Goal: Task Accomplishment & Management: Manage account settings

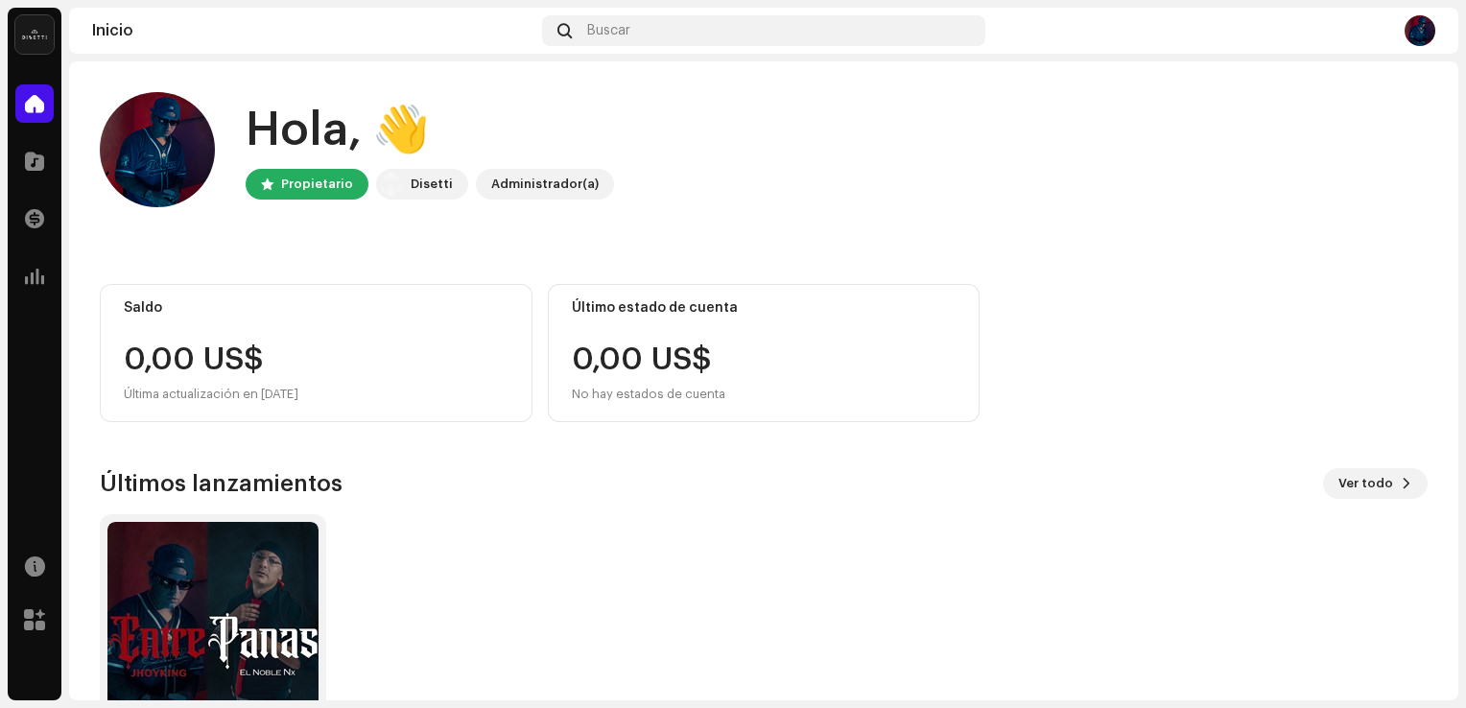
drag, startPoint x: 250, startPoint y: 397, endPoint x: 317, endPoint y: 402, distance: 67.3
click at [317, 402] on div "Última actualización en [DATE]" at bounding box center [316, 394] width 385 height 23
click at [322, 370] on div "0,00 US$" at bounding box center [316, 360] width 385 height 31
click at [296, 389] on div "Última actualización en [DATE]" at bounding box center [316, 394] width 385 height 23
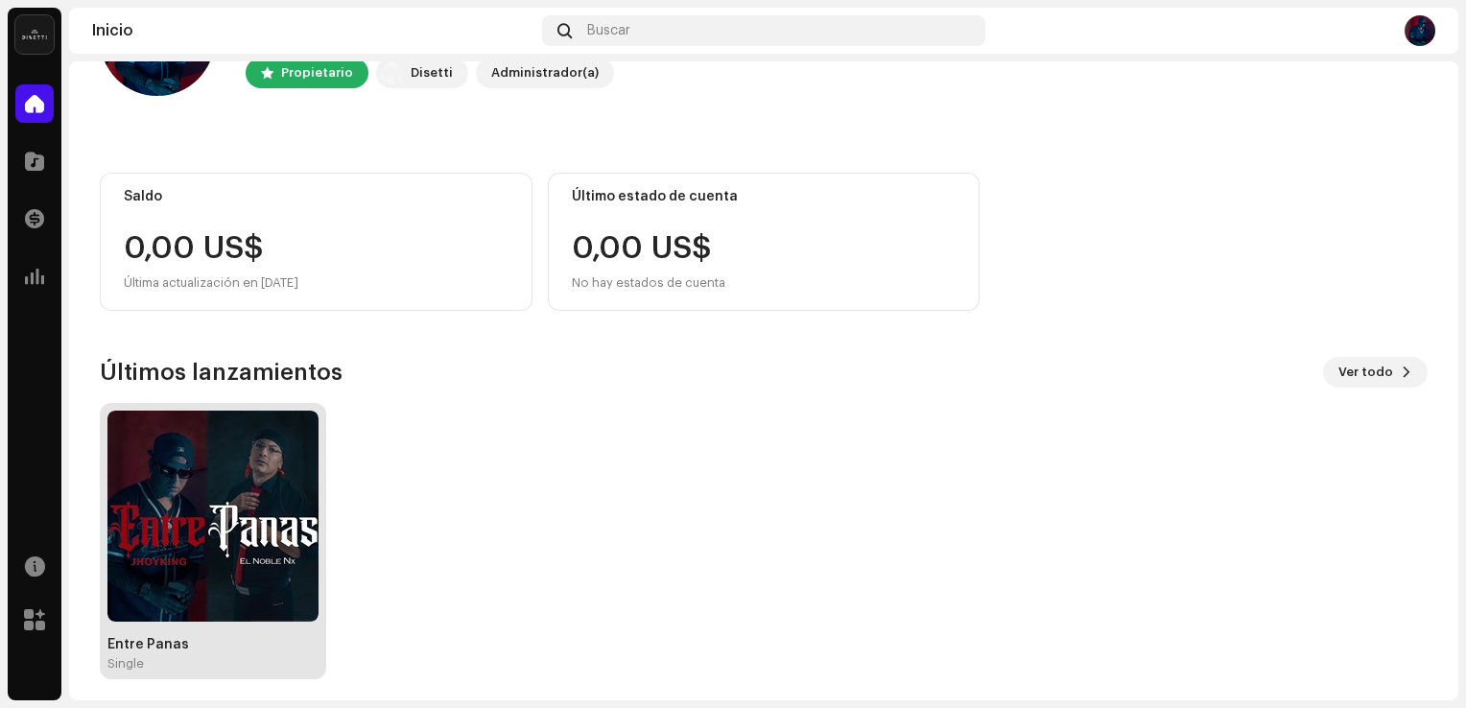
scroll to position [120, 0]
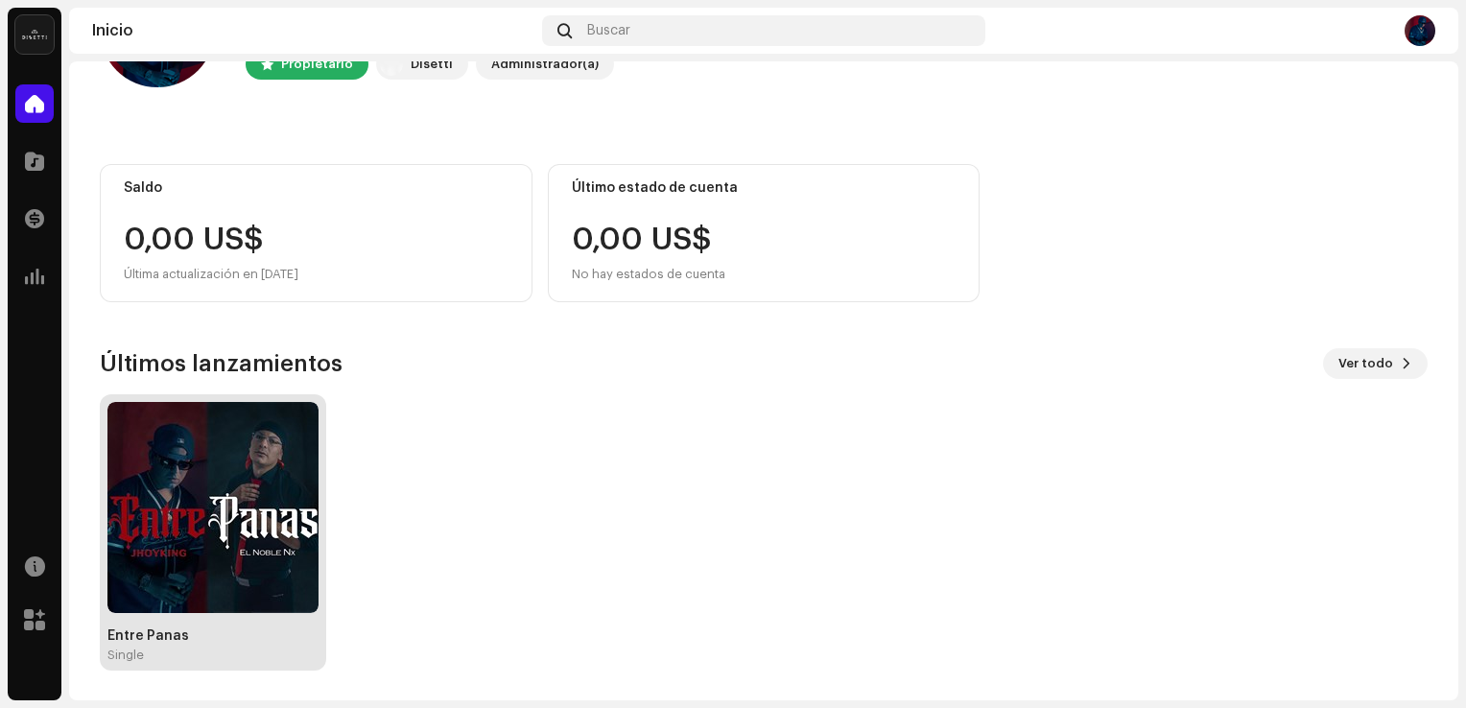
click at [154, 482] on img at bounding box center [212, 507] width 211 height 211
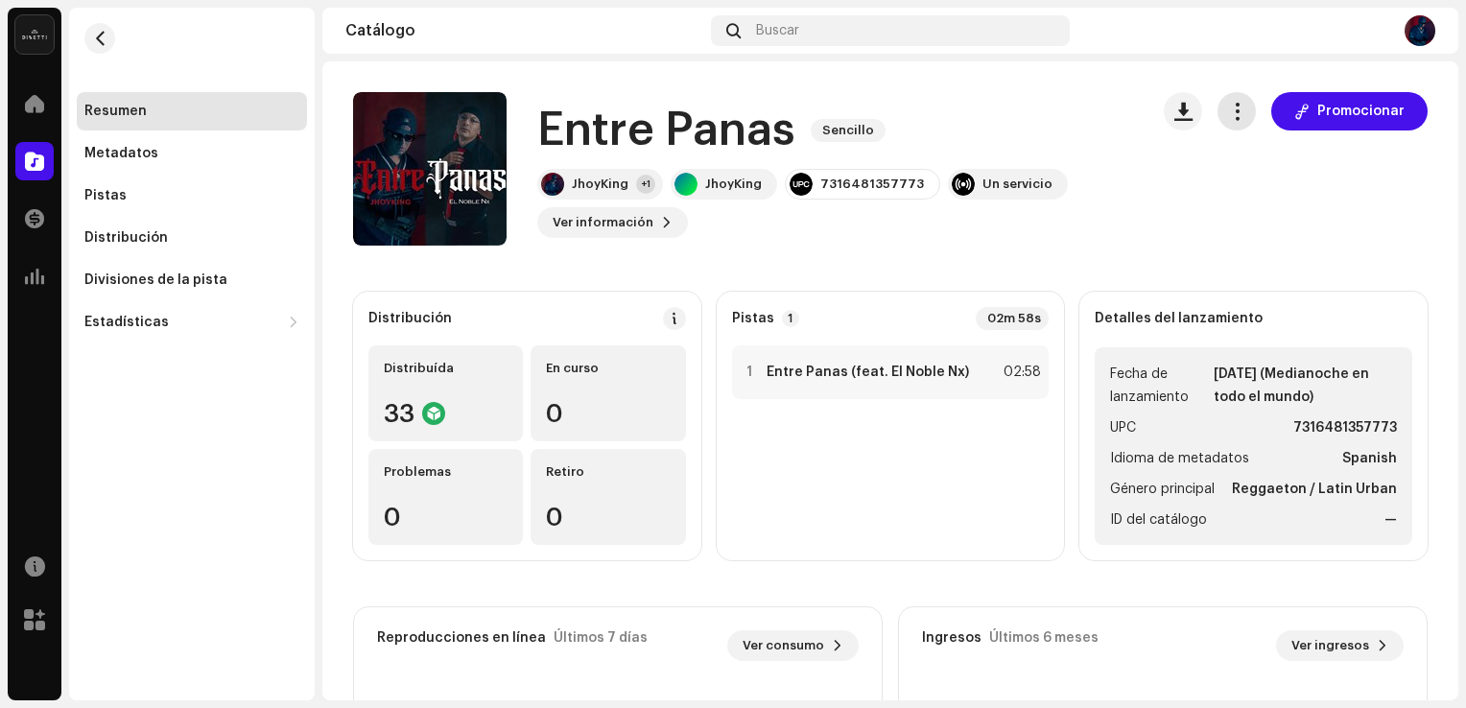
click at [1235, 108] on span "button" at bounding box center [1237, 111] width 18 height 15
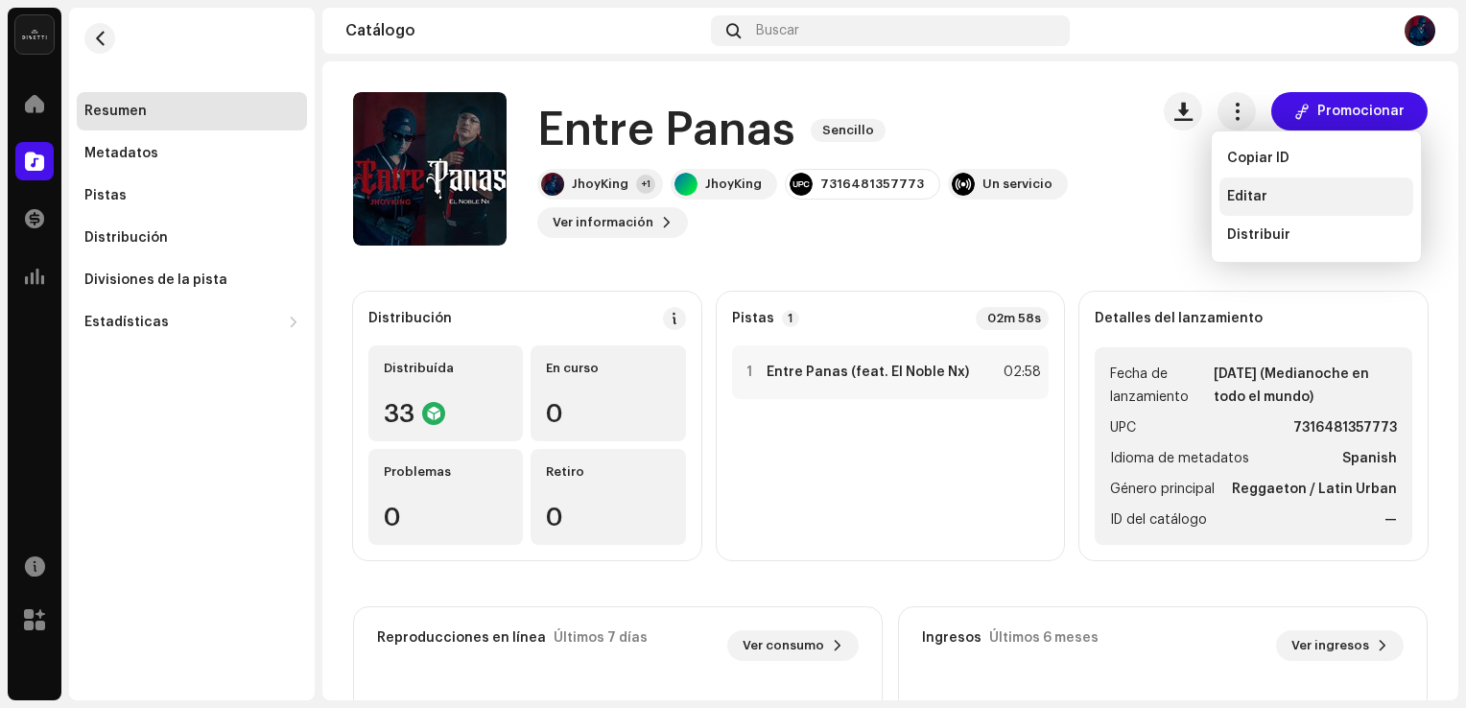
click at [1270, 202] on div "Editar" at bounding box center [1316, 196] width 178 height 15
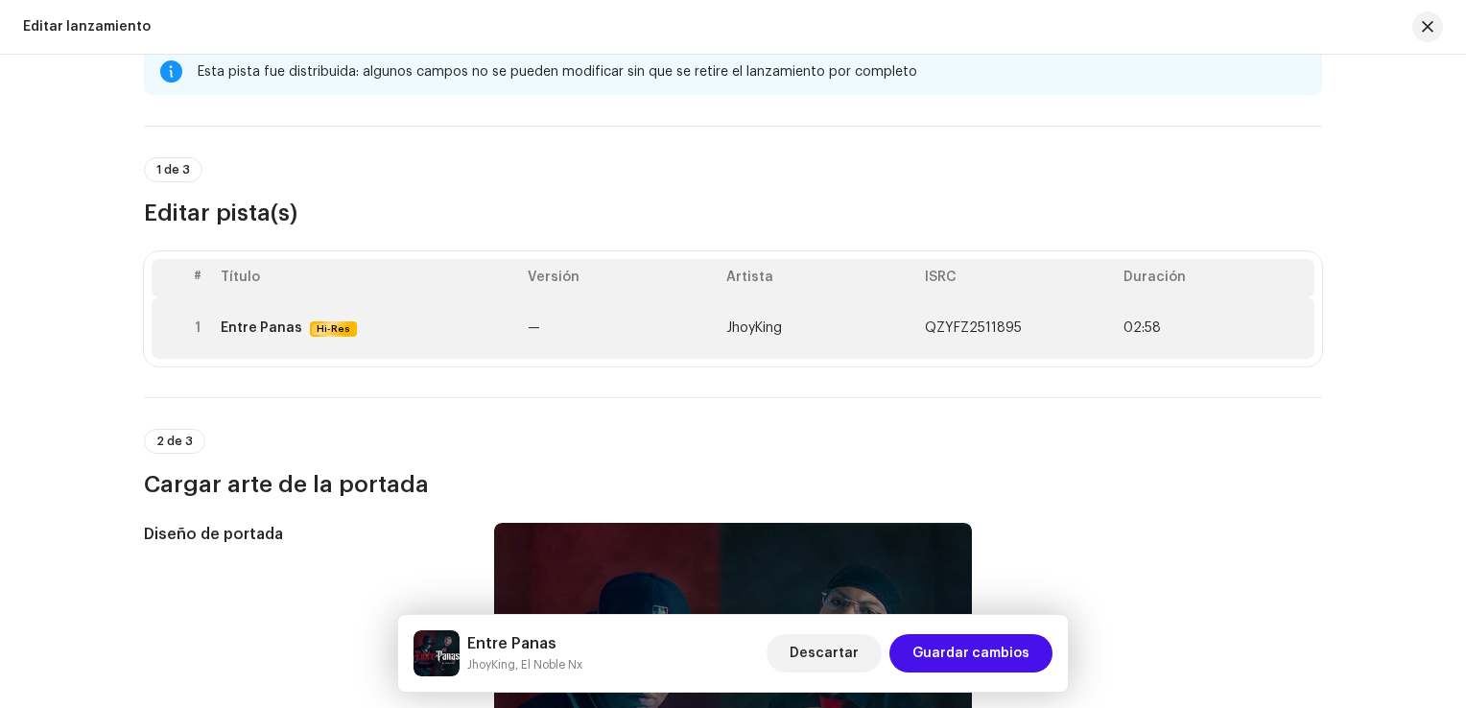
scroll to position [19, 0]
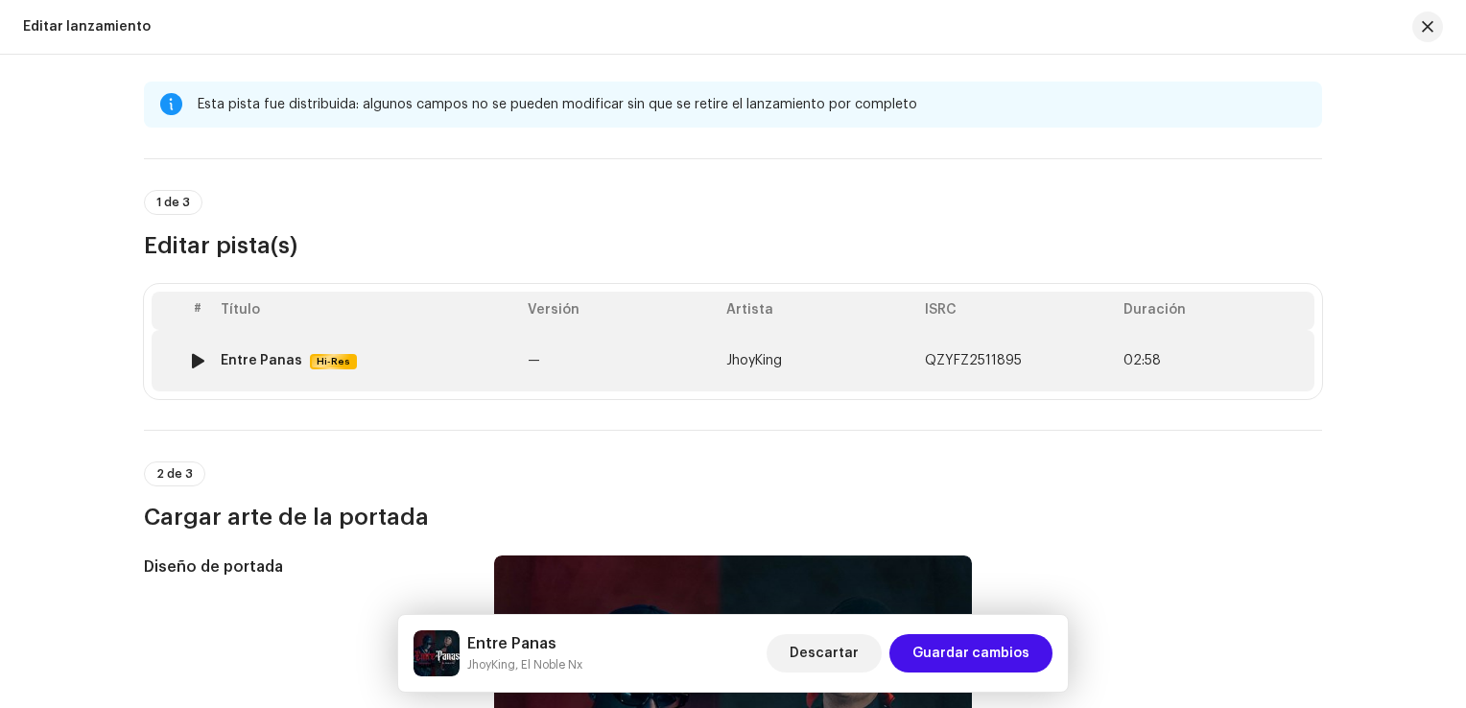
click at [670, 361] on td "—" at bounding box center [619, 360] width 199 height 61
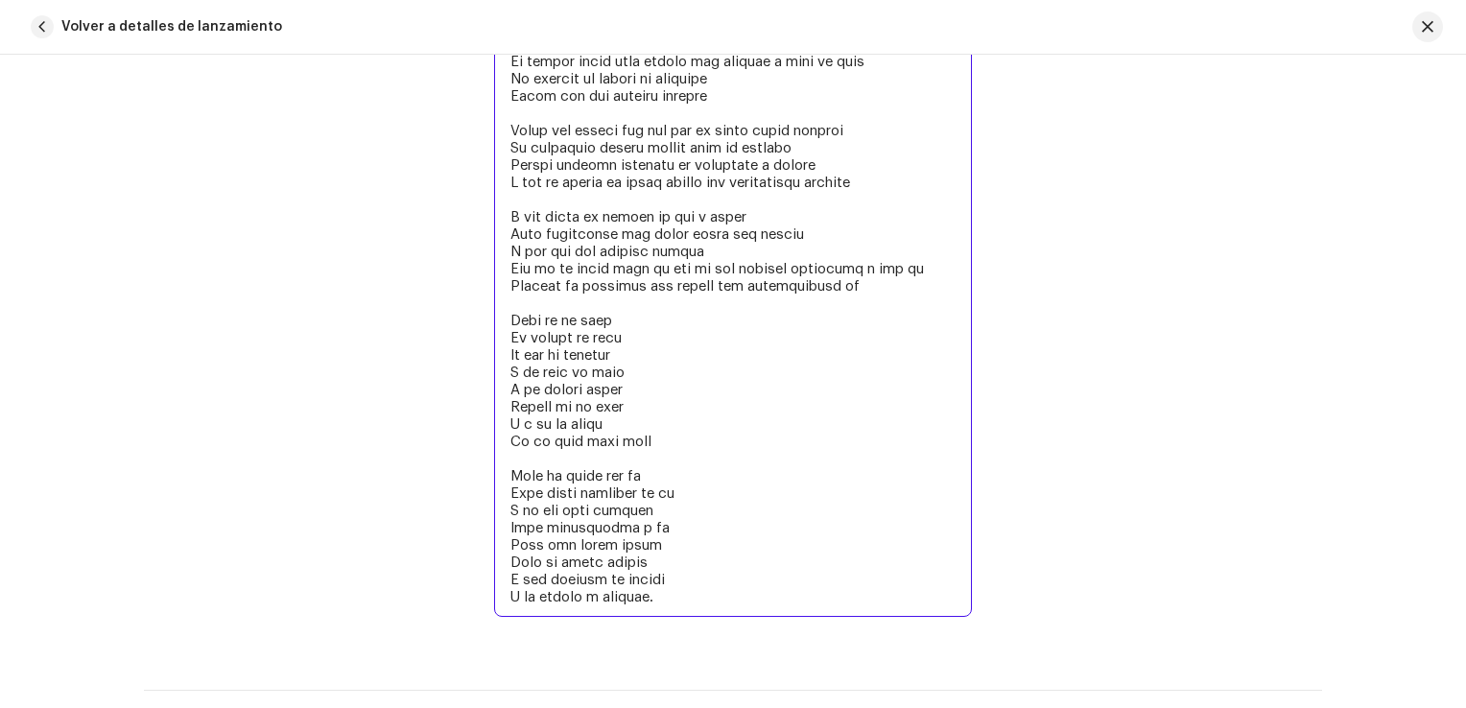
scroll to position [4661, 0]
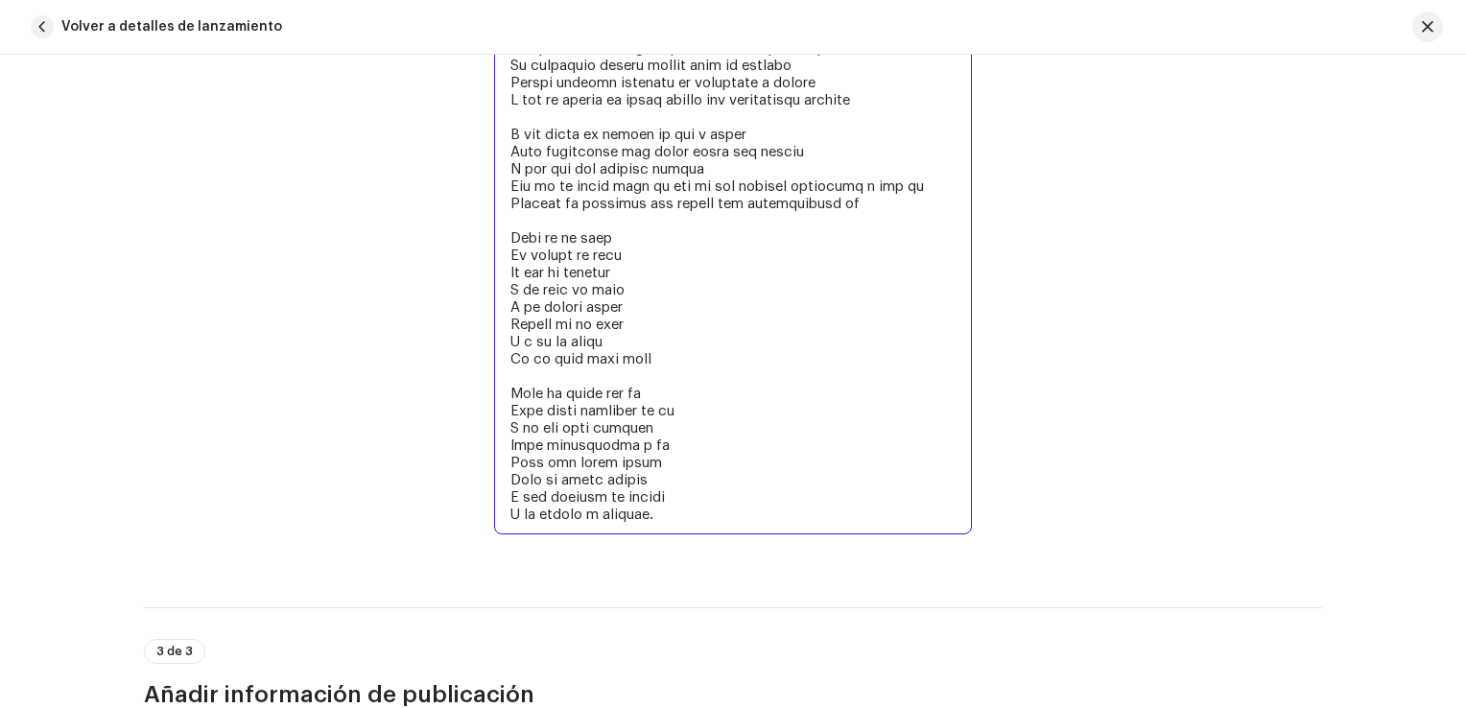
drag, startPoint x: 503, startPoint y: 359, endPoint x: 686, endPoint y: 517, distance: 242.2
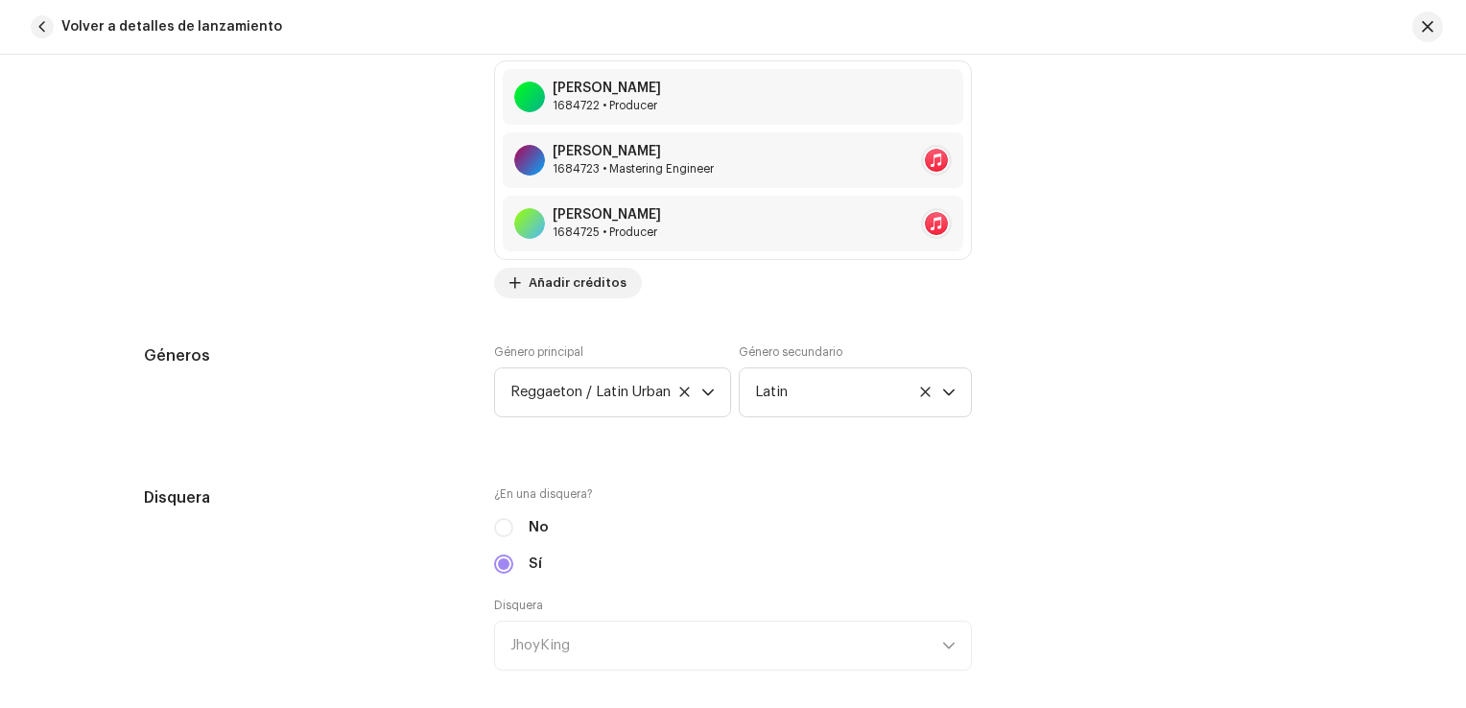
scroll to position [1398, 0]
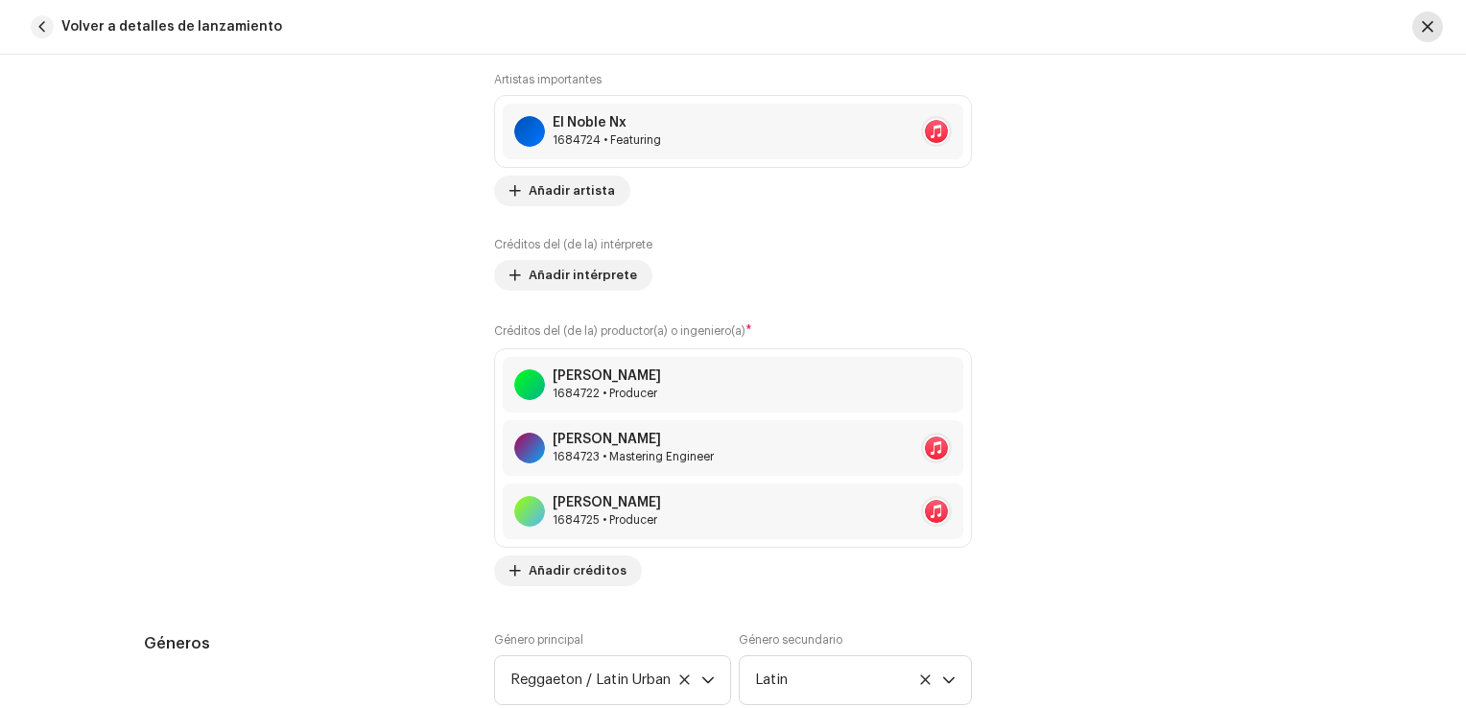
click at [1431, 36] on button "button" at bounding box center [1428, 27] width 31 height 31
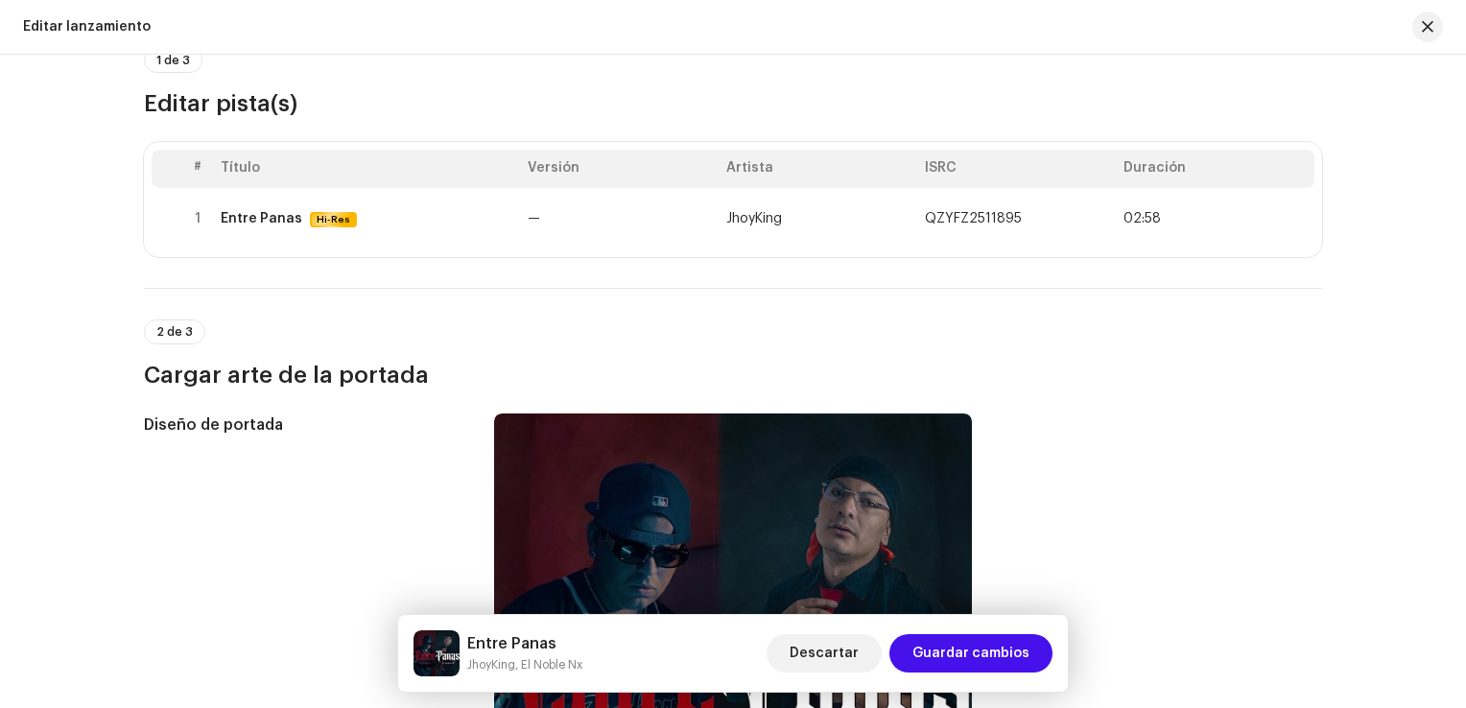
scroll to position [0, 0]
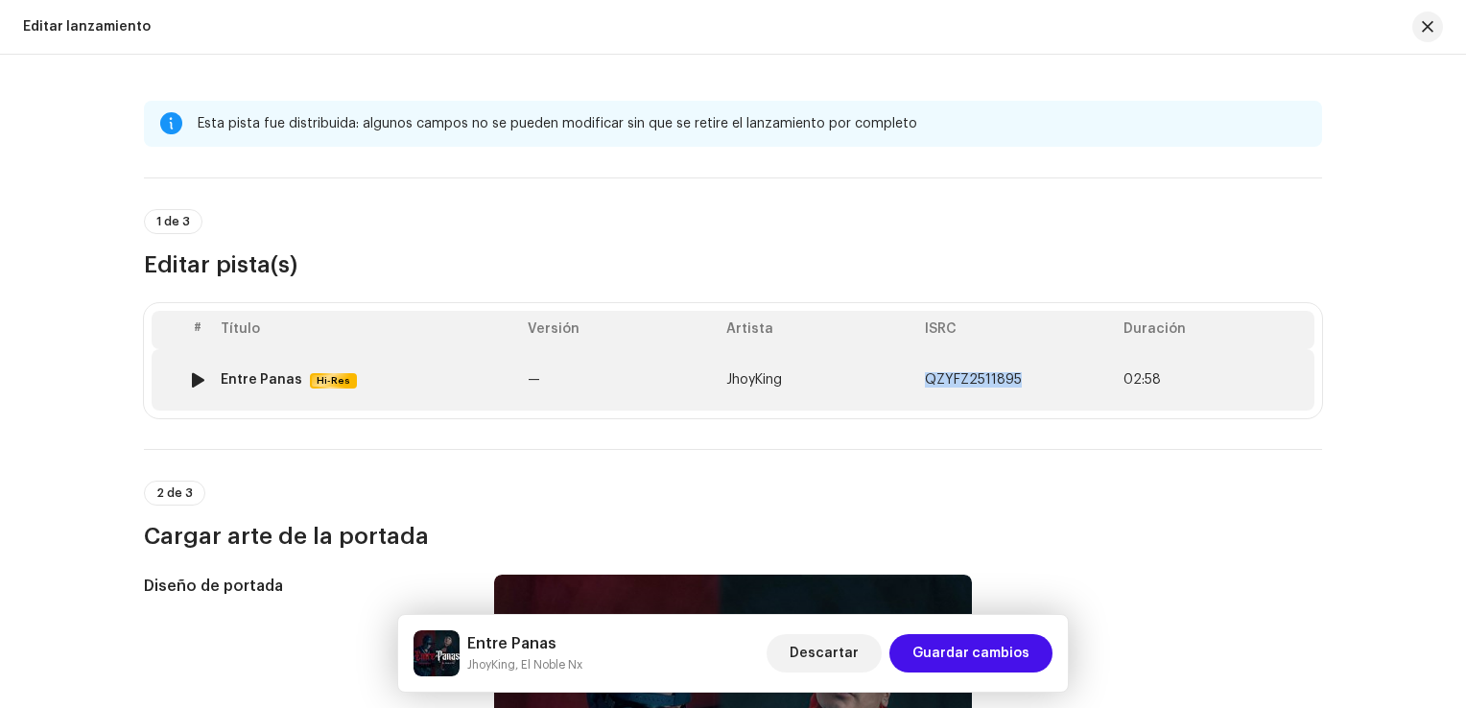
drag, startPoint x: 1023, startPoint y: 375, endPoint x: 920, endPoint y: 383, distance: 103.0
click at [920, 383] on td "QZYFZ2511895" at bounding box center [1016, 379] width 199 height 61
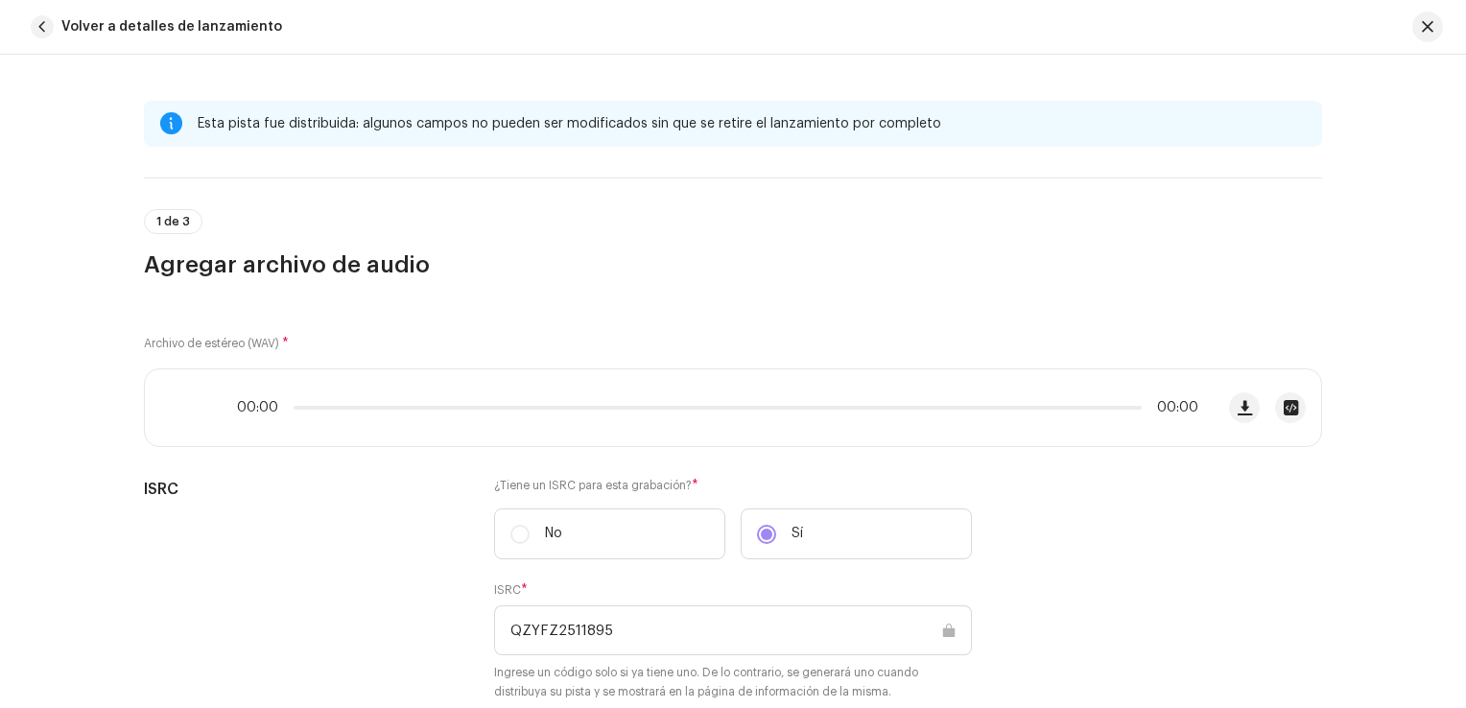
copy span "QZYFZ2511895"
click at [34, 21] on span "button" at bounding box center [42, 26] width 23 height 23
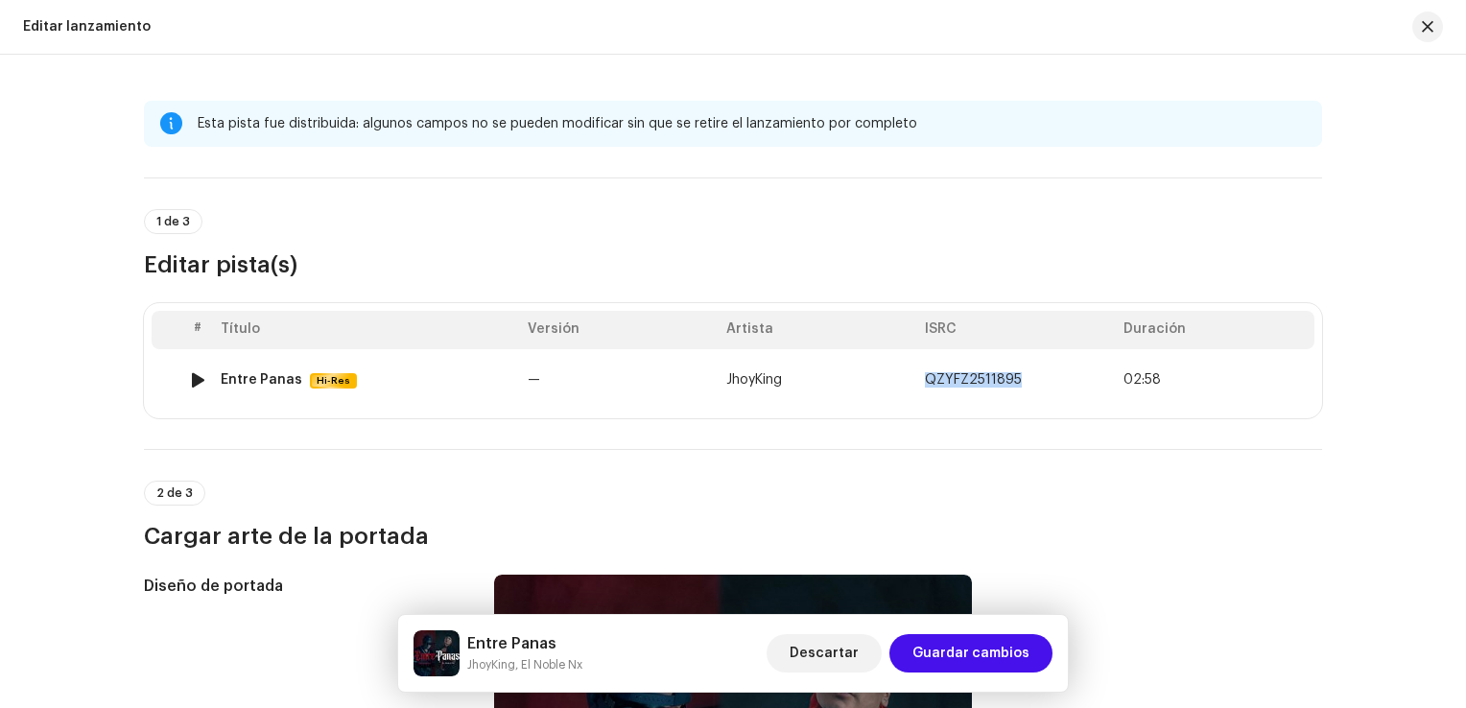
copy span "QZYFZ2511895"
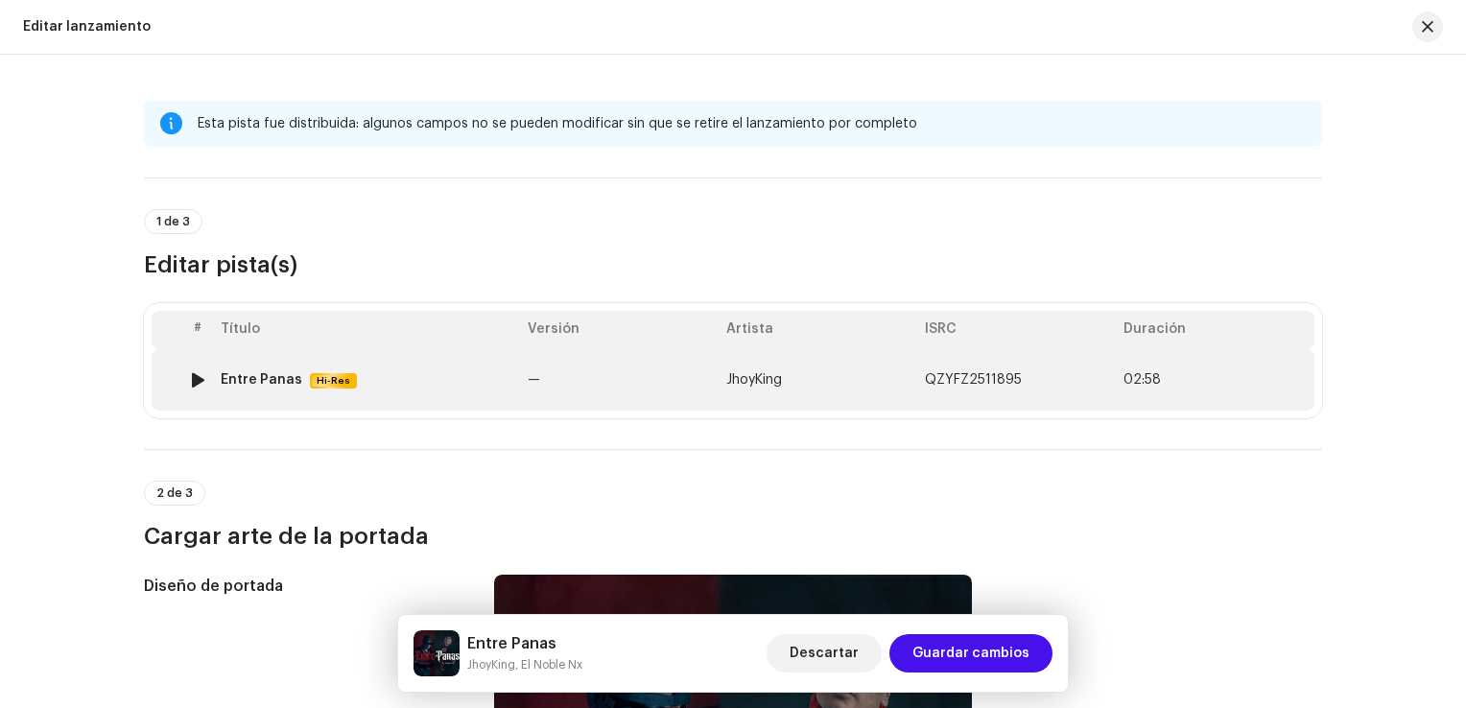
click at [380, 392] on td "Entre Panas Hi-Res" at bounding box center [366, 379] width 307 height 61
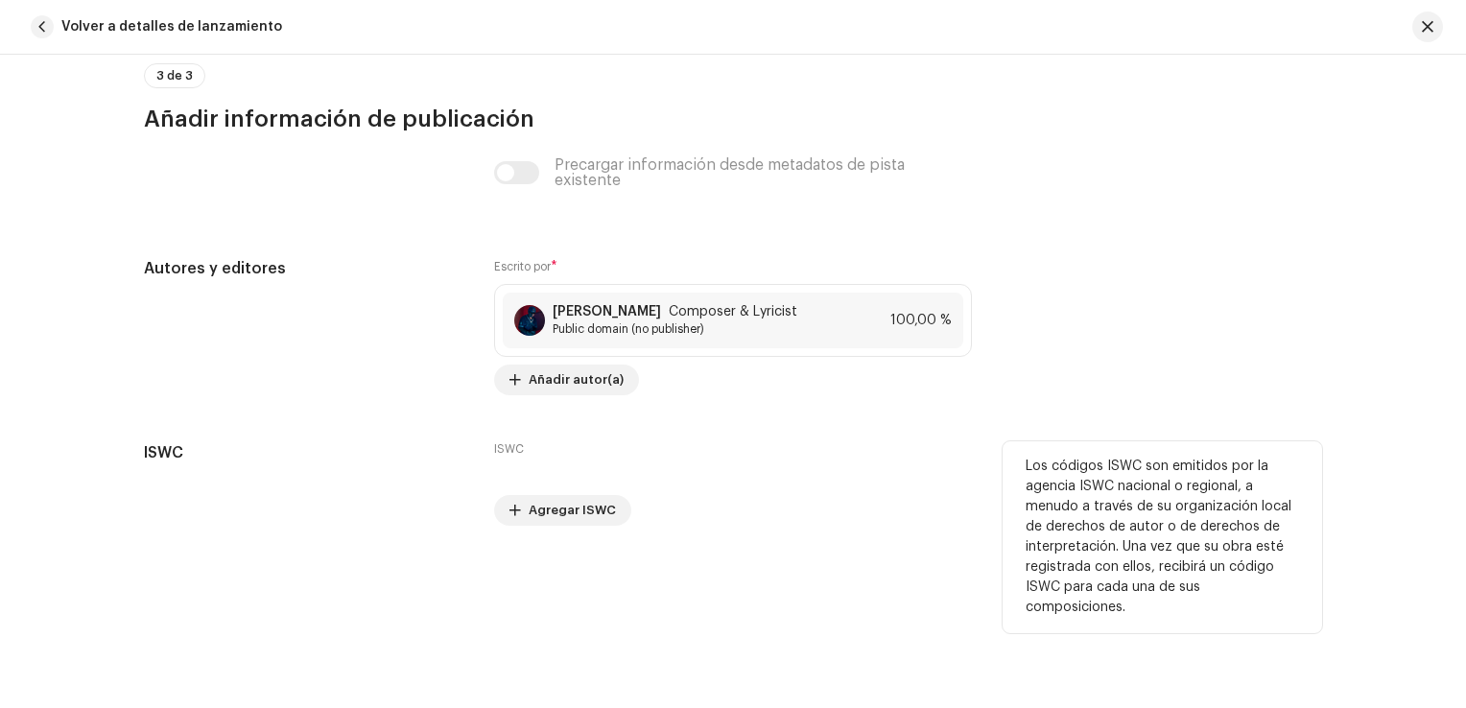
scroll to position [5261, 0]
click at [572, 500] on span "Agregar ISWC" at bounding box center [572, 508] width 87 height 38
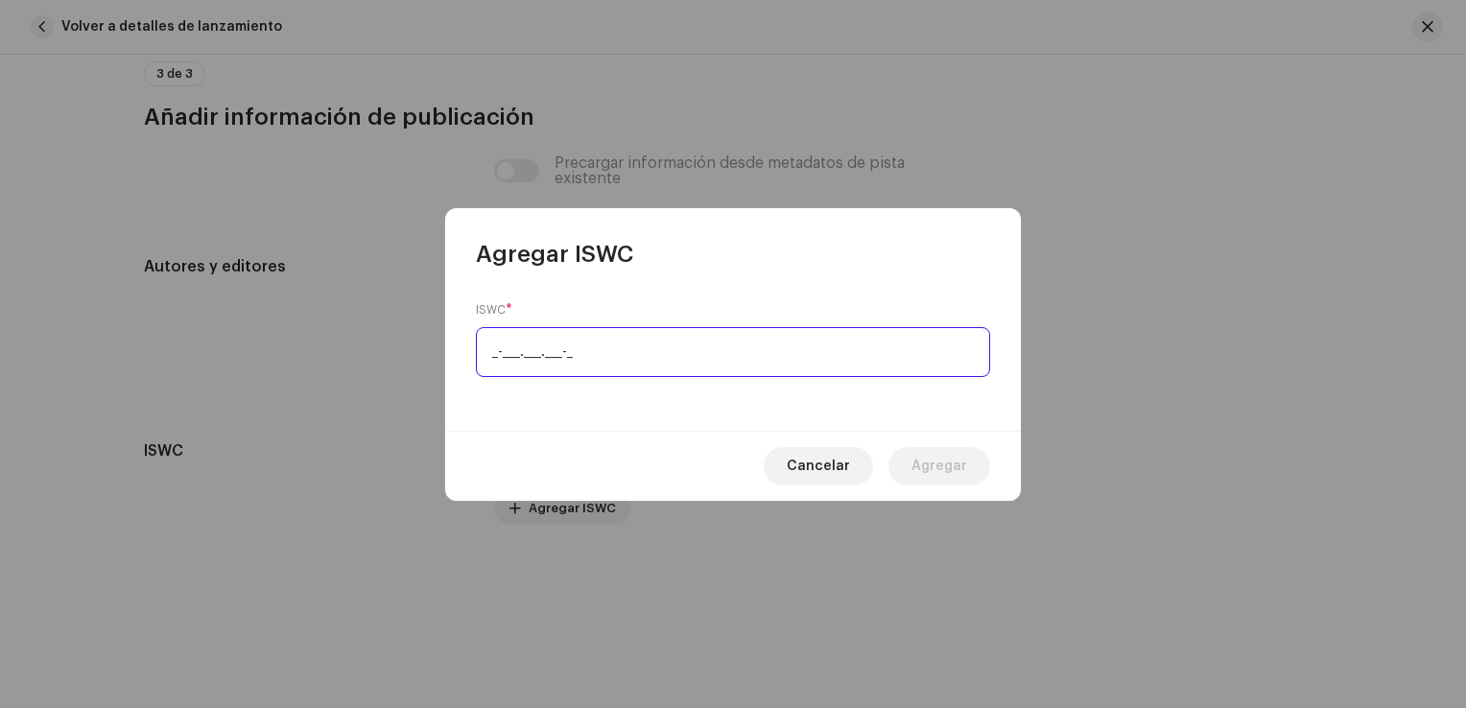
paste input "T-334.946.806-6"
type input "T-334.946.806-6"
click at [916, 412] on div "ISWC * T-334.946.806-6" at bounding box center [733, 350] width 576 height 161
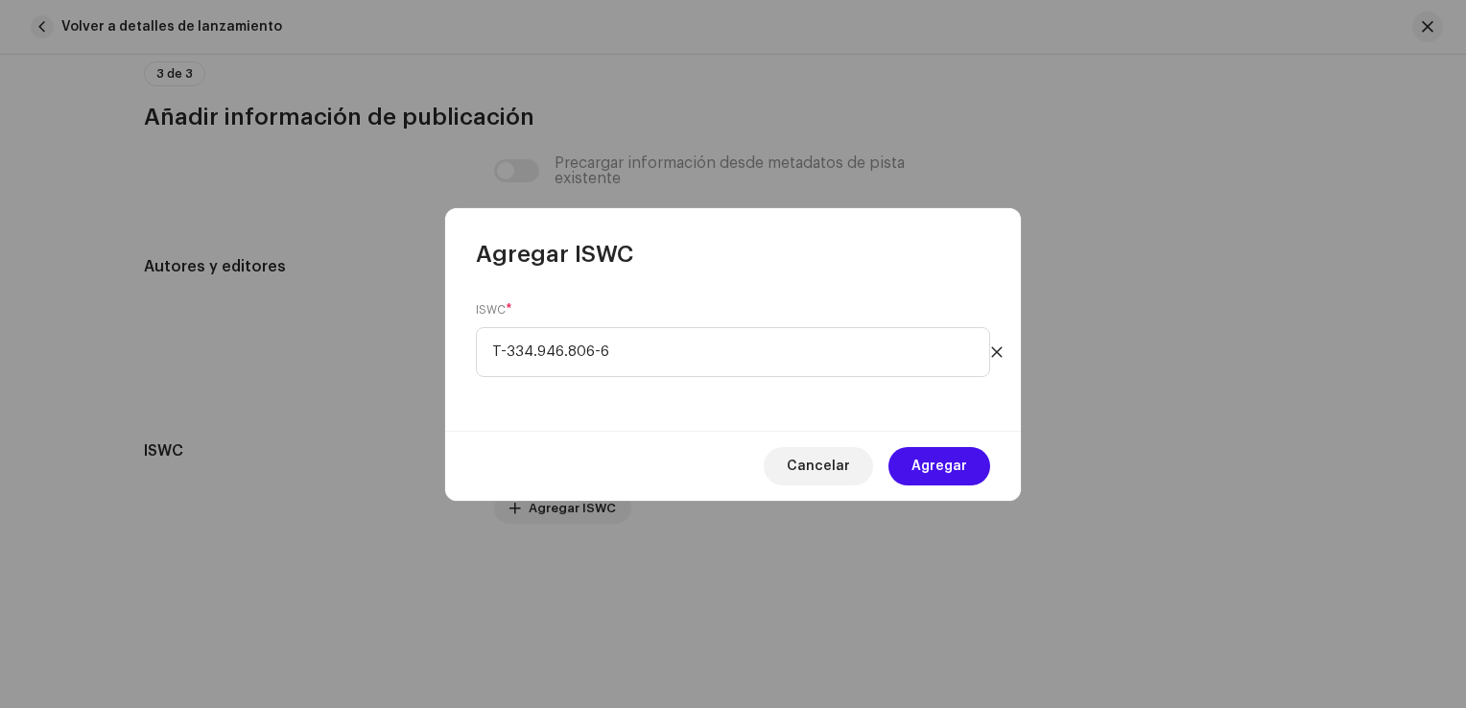
drag, startPoint x: 930, startPoint y: 436, endPoint x: 929, endPoint y: 453, distance: 17.3
click at [930, 437] on div "Cancelar Agregar" at bounding box center [733, 466] width 576 height 70
click at [929, 453] on span "Agregar" at bounding box center [940, 466] width 56 height 38
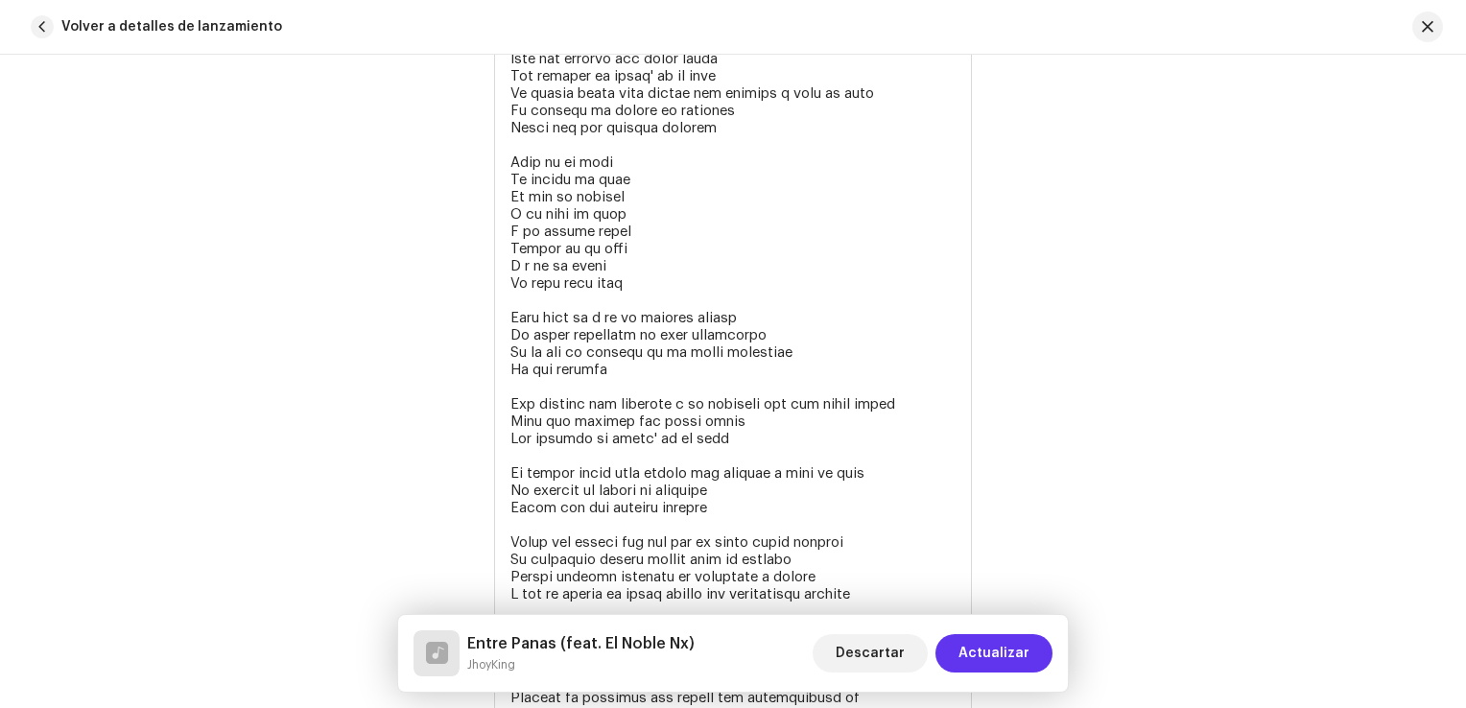
click at [992, 643] on span "Actualizar" at bounding box center [994, 653] width 71 height 38
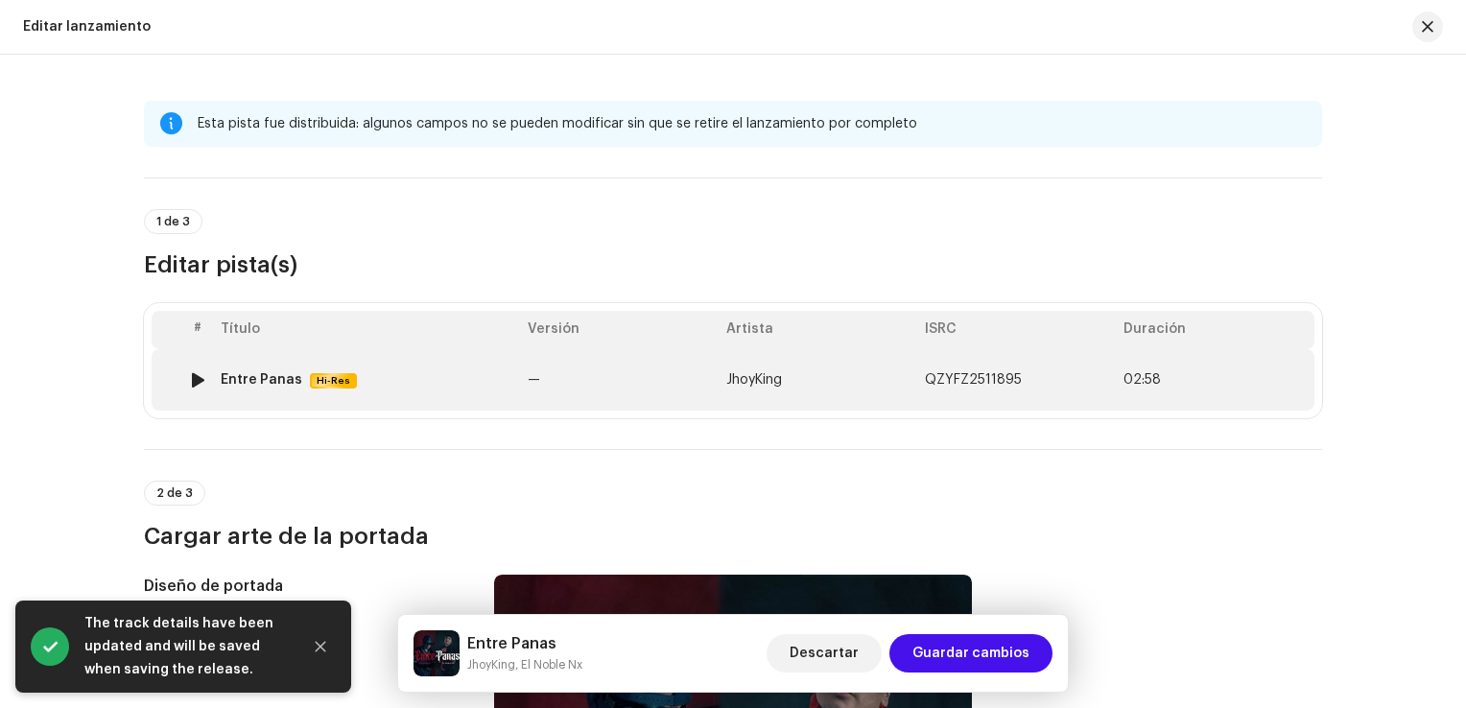
click at [579, 386] on td "—" at bounding box center [619, 379] width 199 height 61
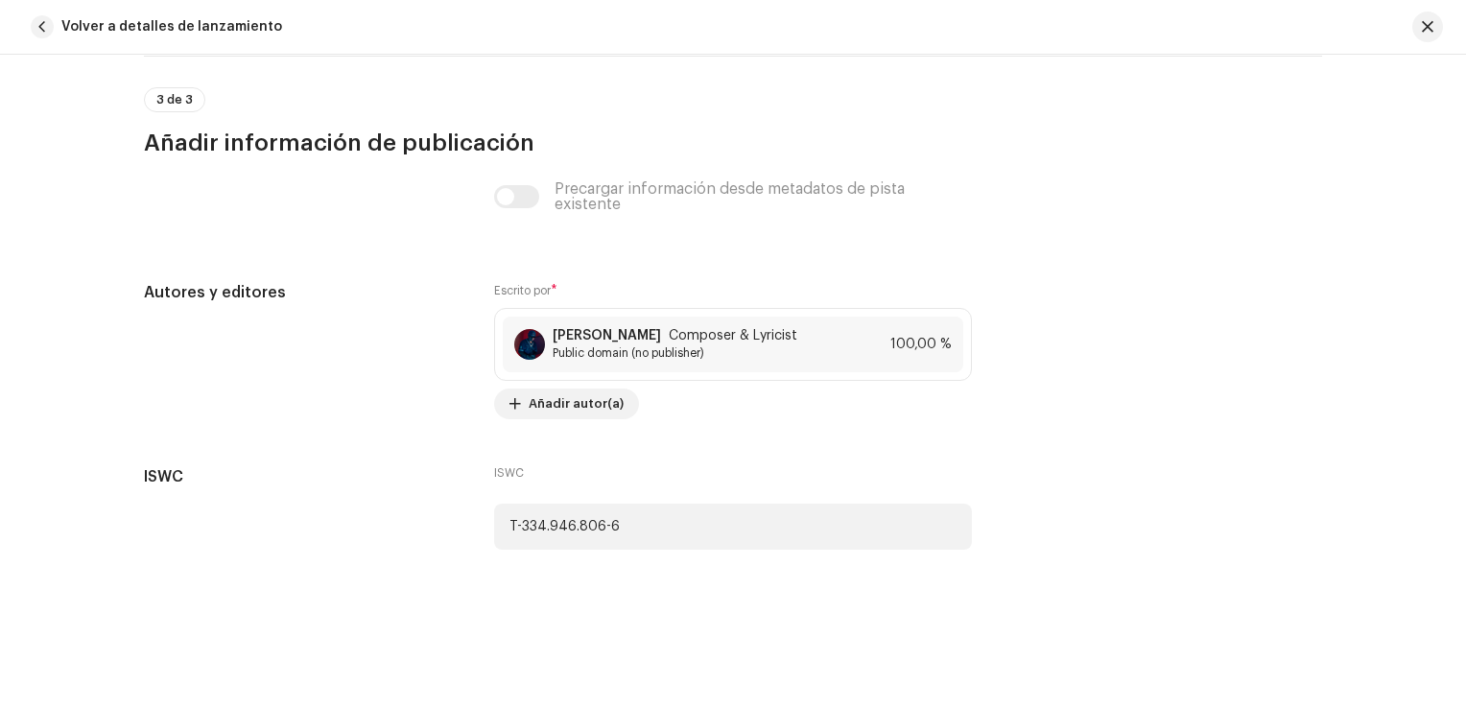
scroll to position [5276, 0]
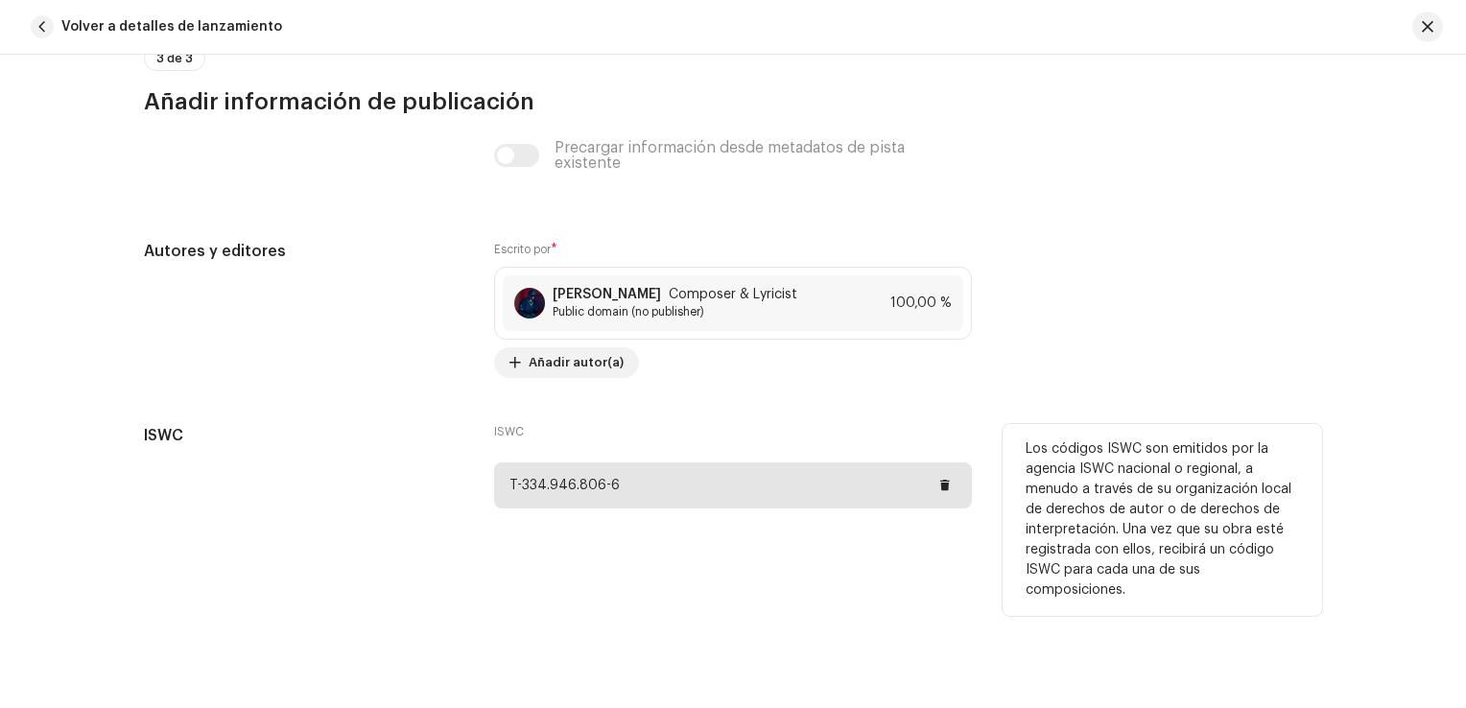
click at [630, 482] on div "T-334.946.806-6" at bounding box center [733, 486] width 478 height 46
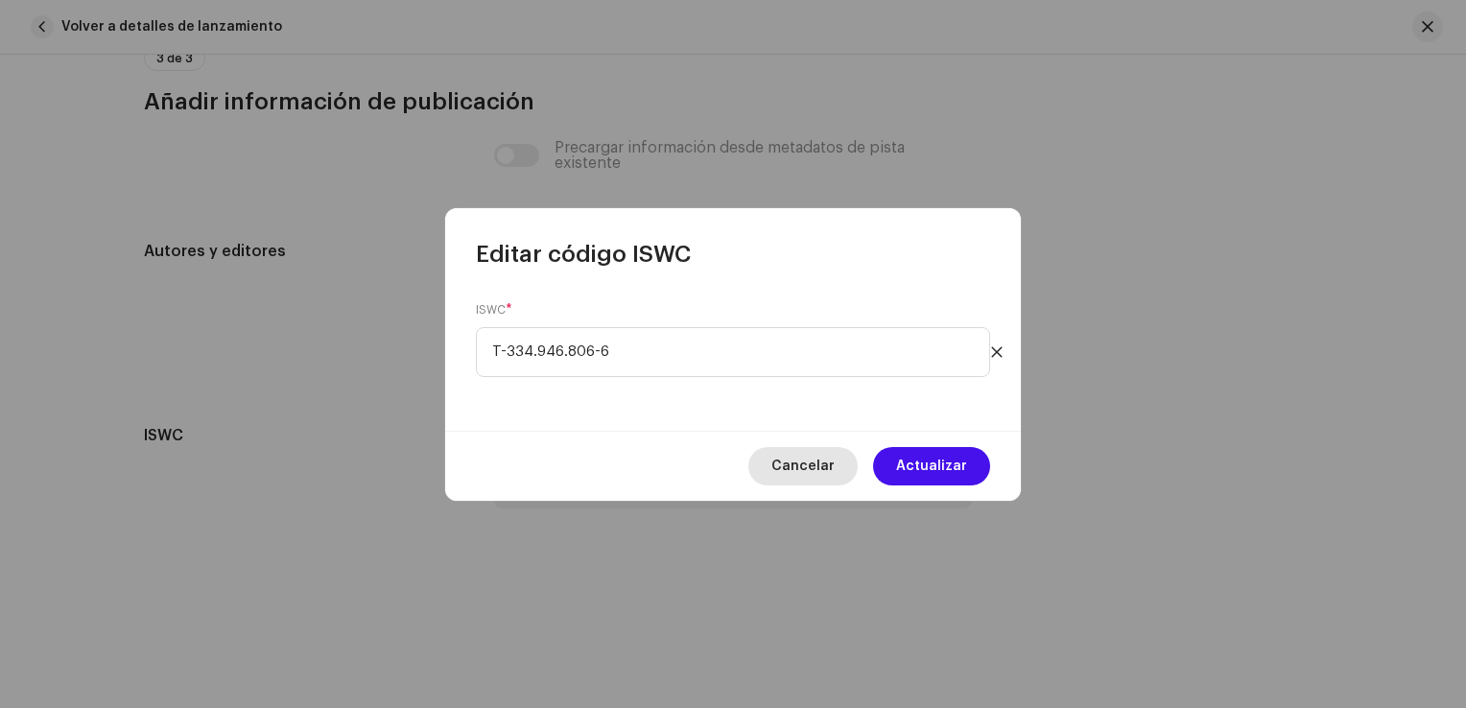
click at [802, 464] on span "Cancelar" at bounding box center [803, 466] width 63 height 38
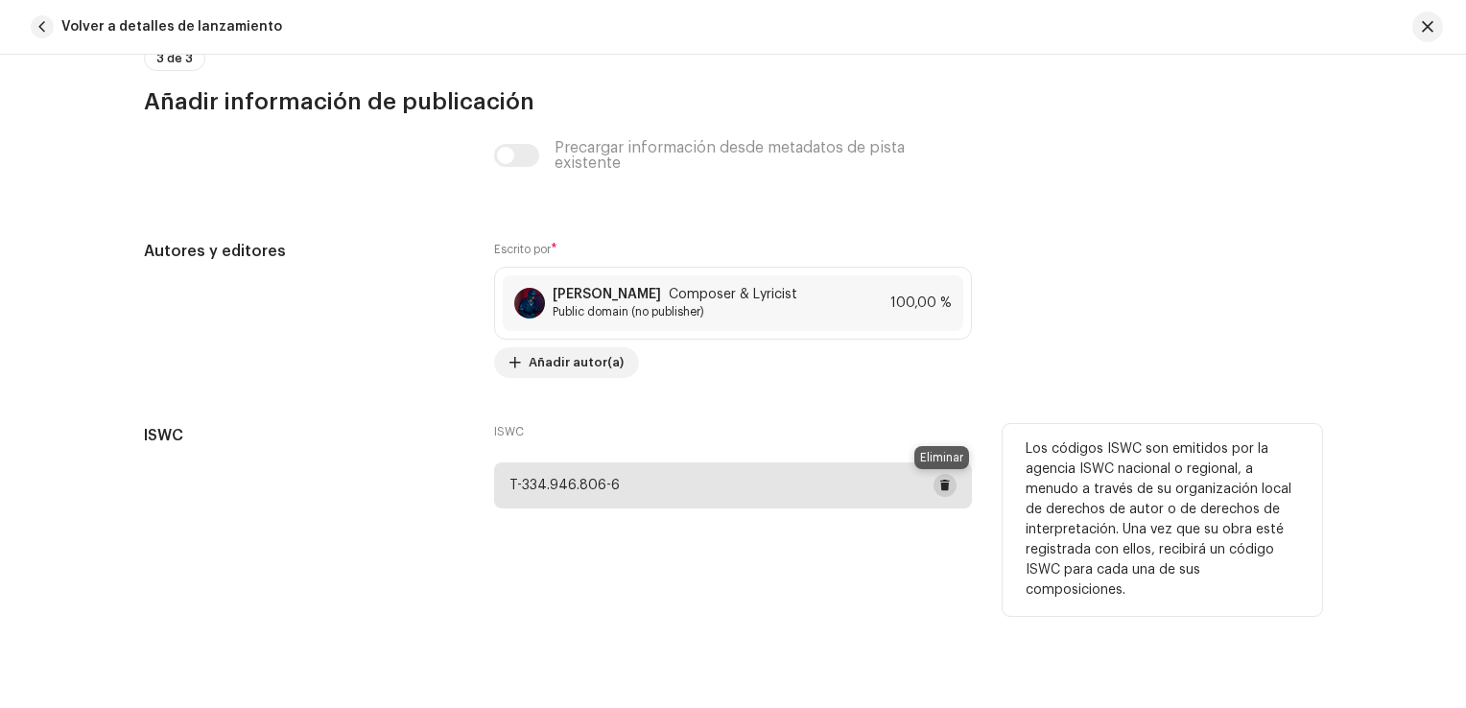
click at [940, 489] on span at bounding box center [945, 485] width 12 height 15
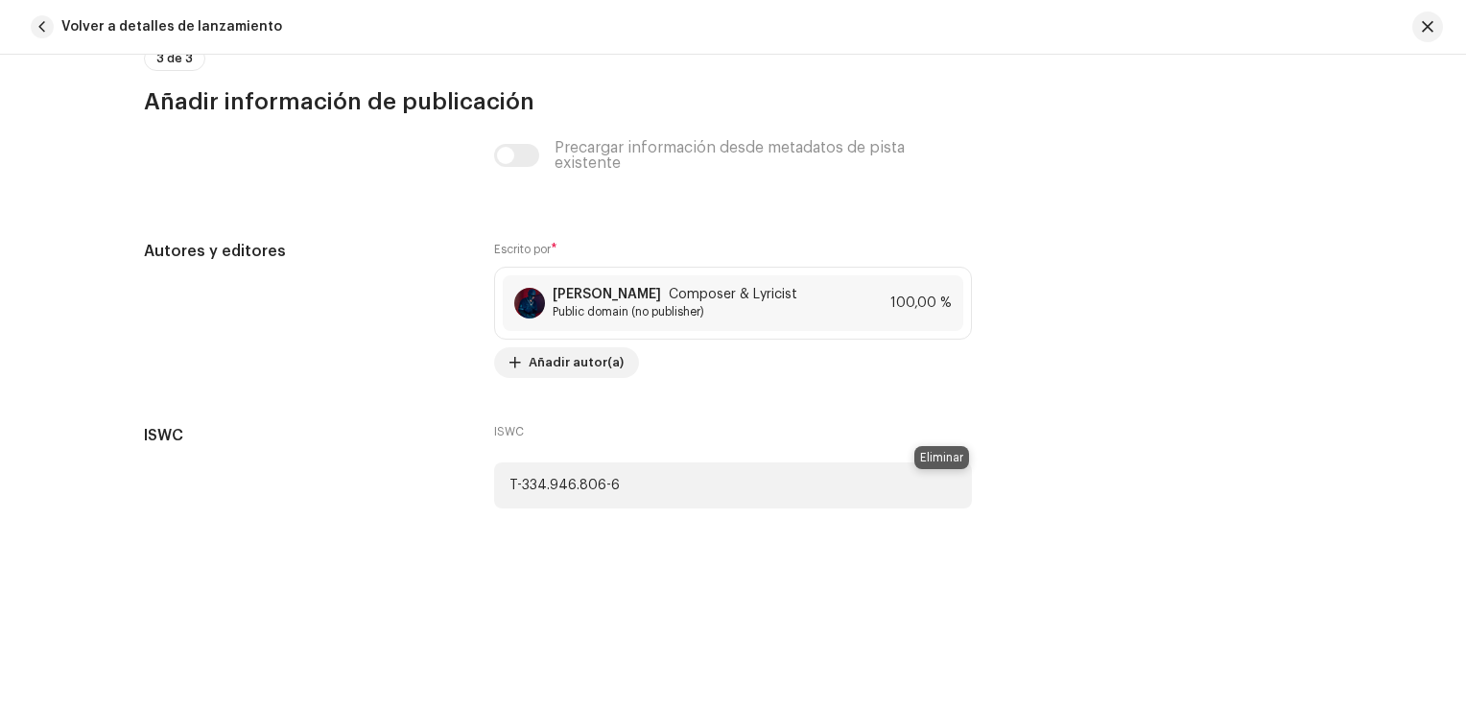
scroll to position [4182, 0]
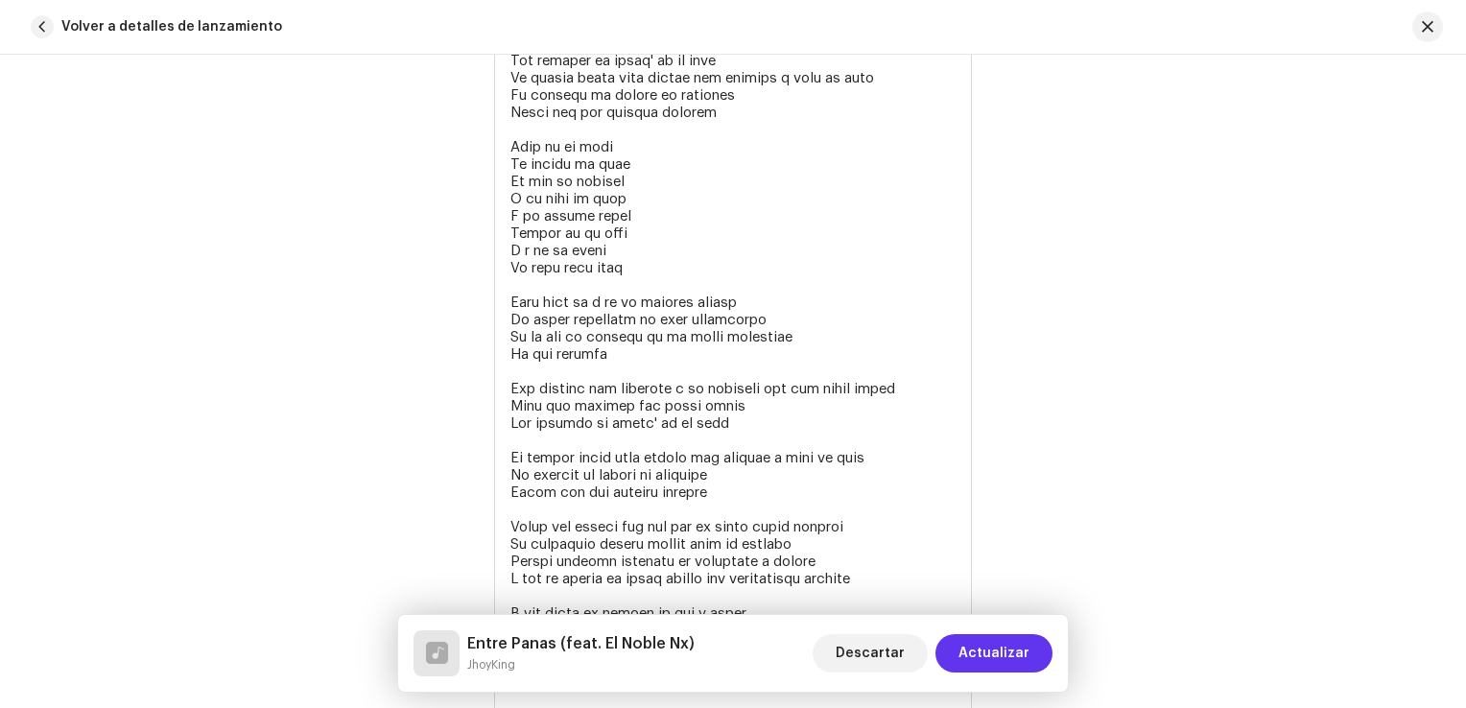
click at [965, 651] on span "Actualizar" at bounding box center [994, 653] width 71 height 38
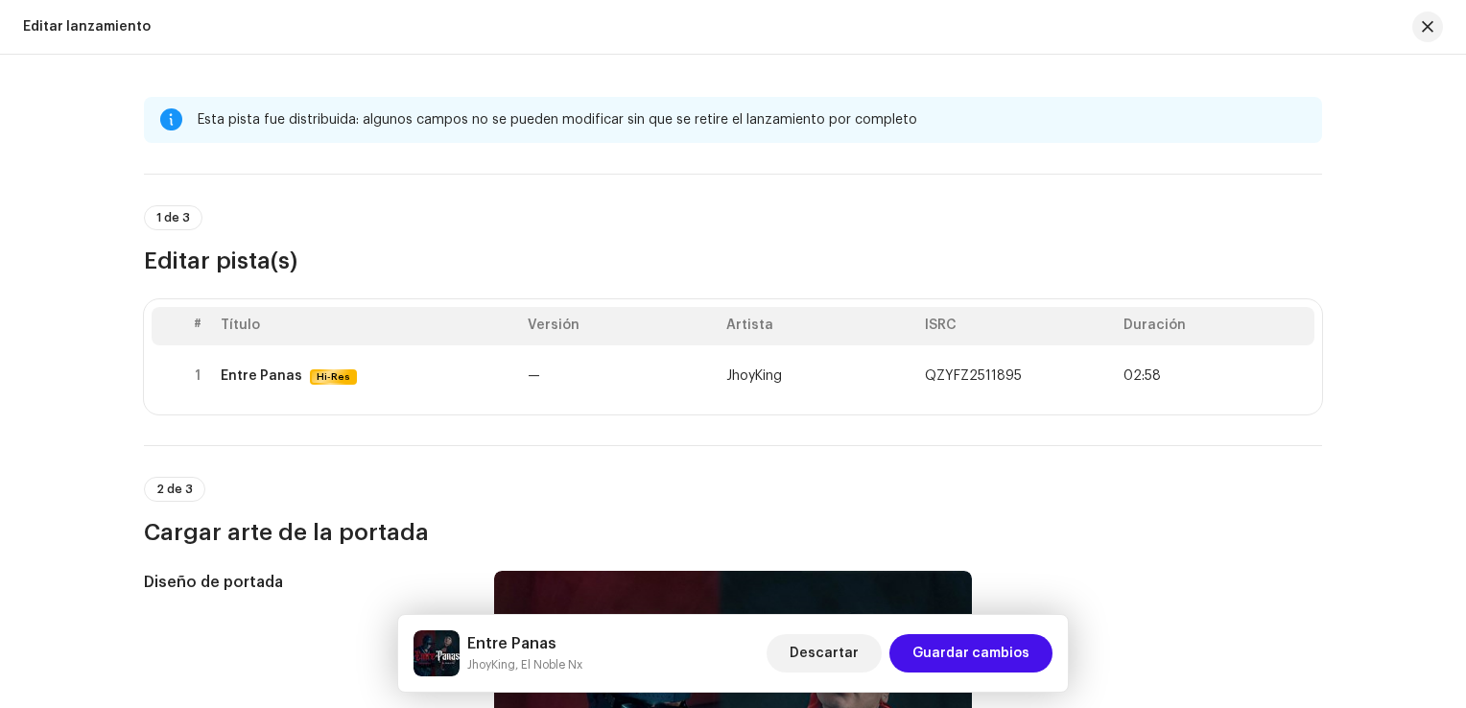
scroll to position [0, 0]
